Goal: Task Accomplishment & Management: Use online tool/utility

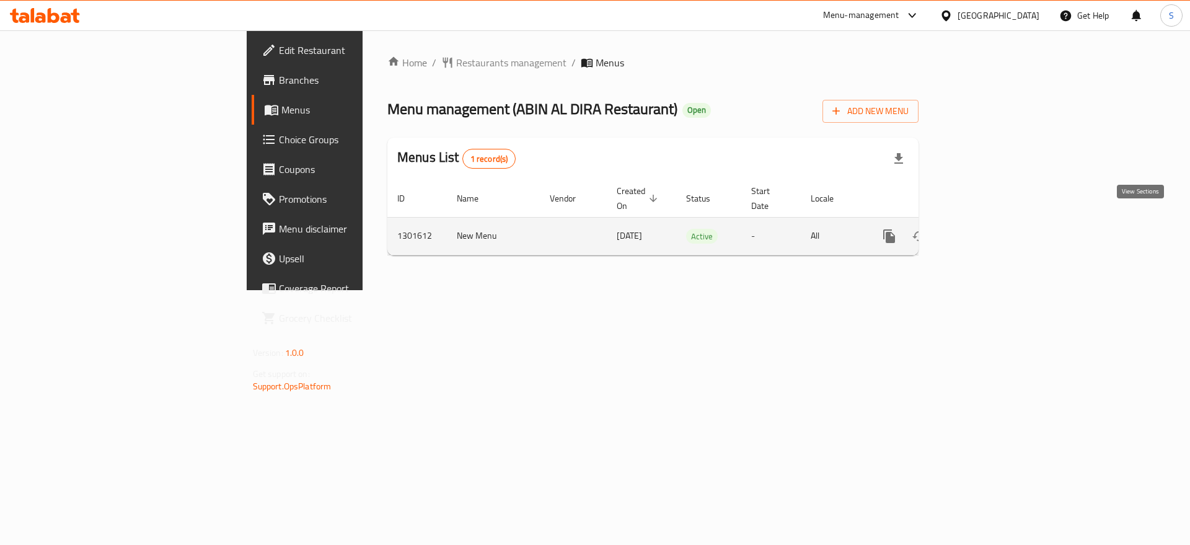
click at [994, 225] on link "enhanced table" at bounding box center [979, 236] width 30 height 30
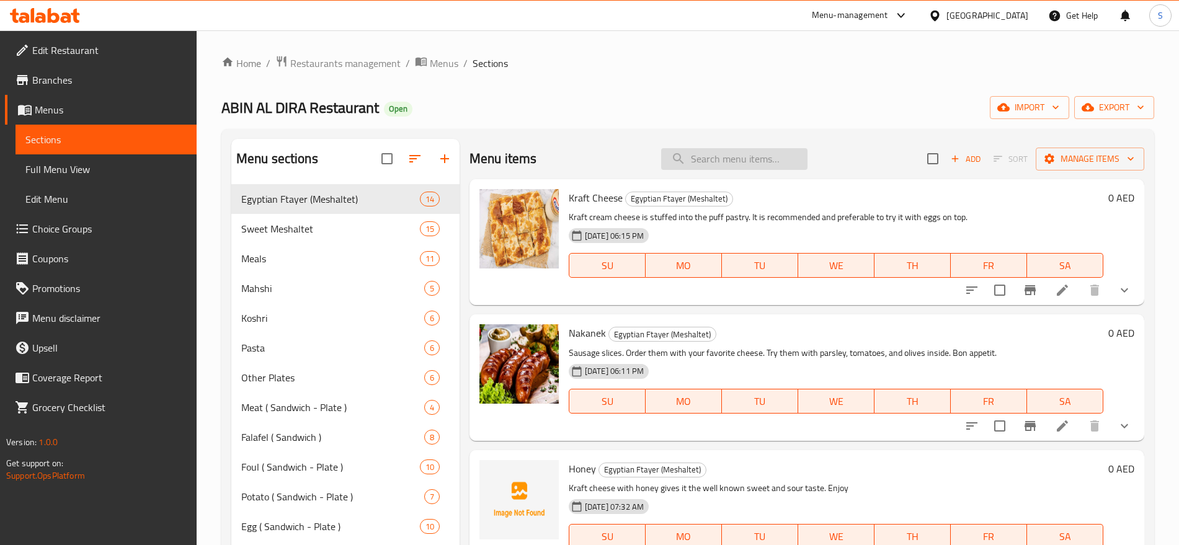
click at [771, 162] on input "search" at bounding box center [734, 159] width 146 height 22
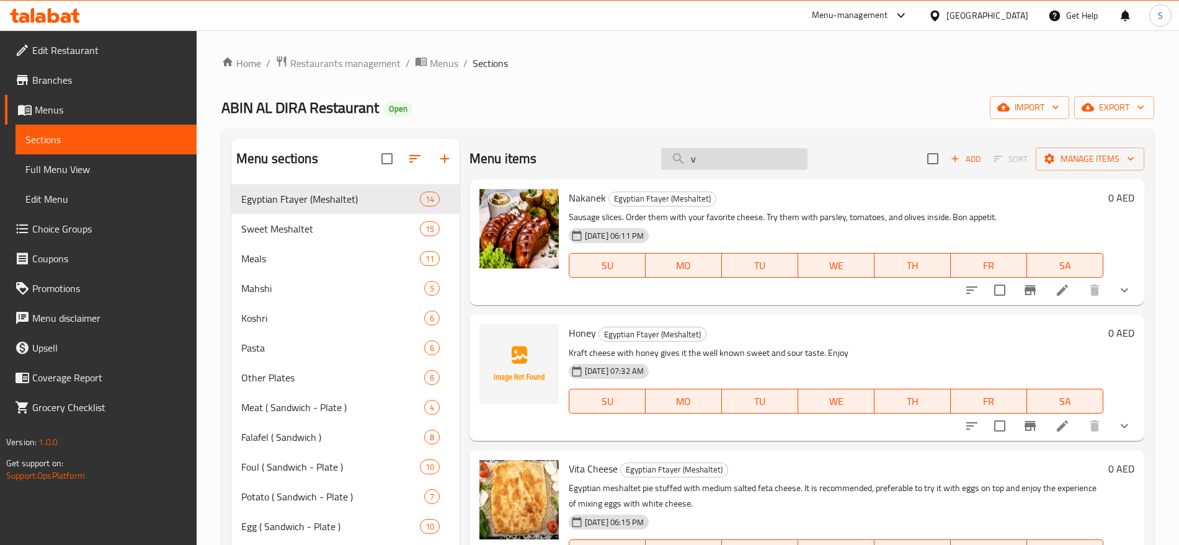
click at [719, 156] on input "v" at bounding box center [734, 159] width 146 height 22
paste input "Lanshoon"
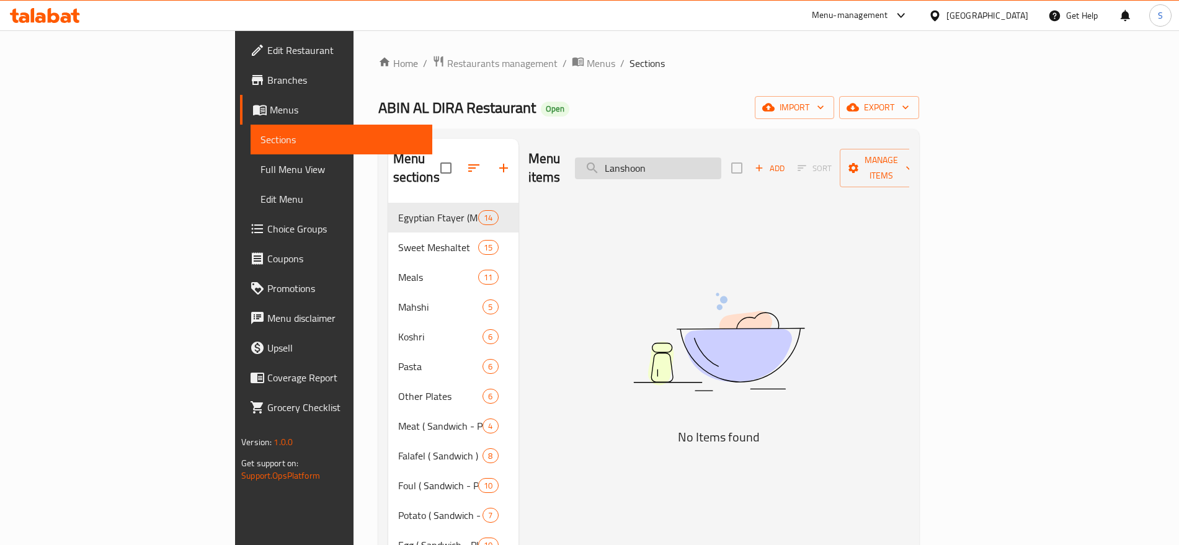
click at [709, 157] on input "Lanshoon" at bounding box center [648, 168] width 146 height 22
paste input "مشلتت لنشون"
type input "مشلتت لنشون"
click at [740, 319] on img at bounding box center [719, 342] width 310 height 164
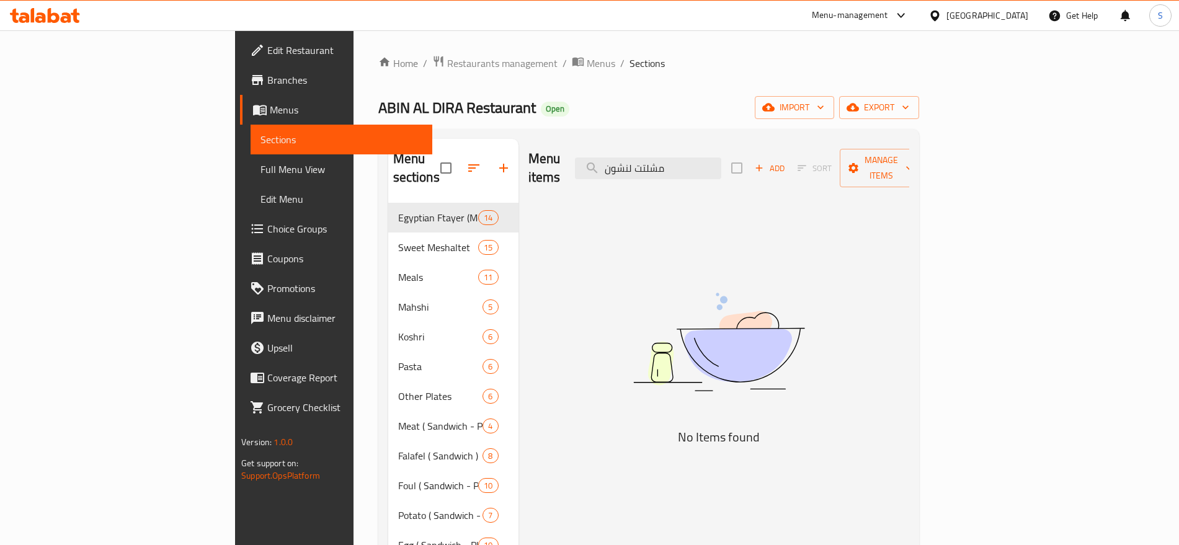
drag, startPoint x: 762, startPoint y: 164, endPoint x: 515, endPoint y: 143, distance: 247.6
click at [528, 143] on div "Menu items مشلتت لنشون Add Sort Manage items" at bounding box center [718, 168] width 381 height 59
